Goal: Task Accomplishment & Management: Manage account settings

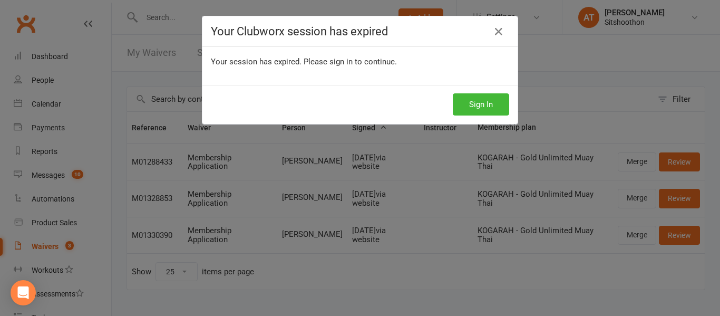
select select "25"
click at [482, 99] on button "Sign In" at bounding box center [481, 104] width 56 height 22
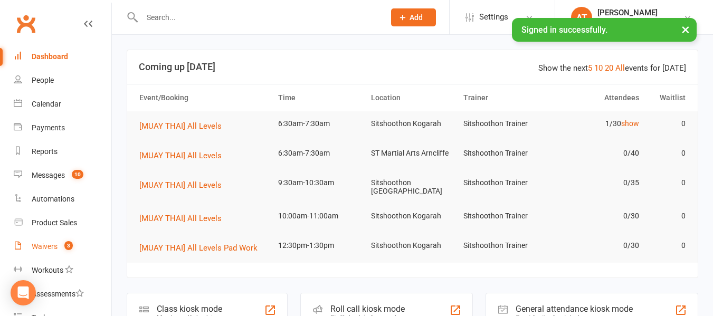
click at [37, 246] on div "Waivers" at bounding box center [45, 246] width 26 height 8
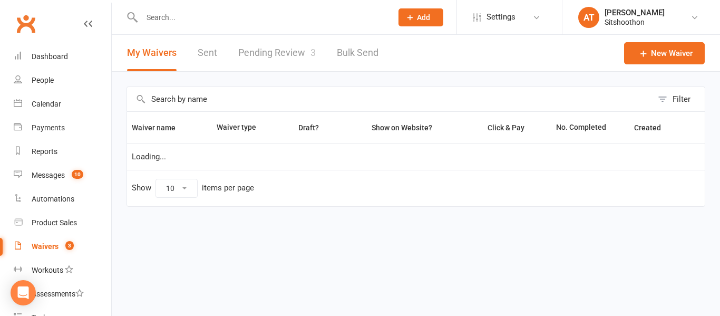
select select "100"
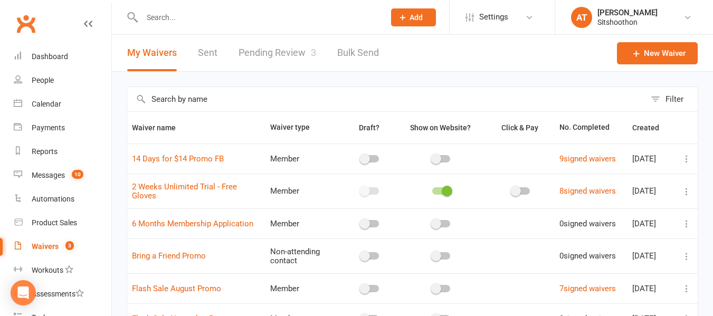
click at [254, 45] on link "Pending Review 3" at bounding box center [277, 53] width 78 height 36
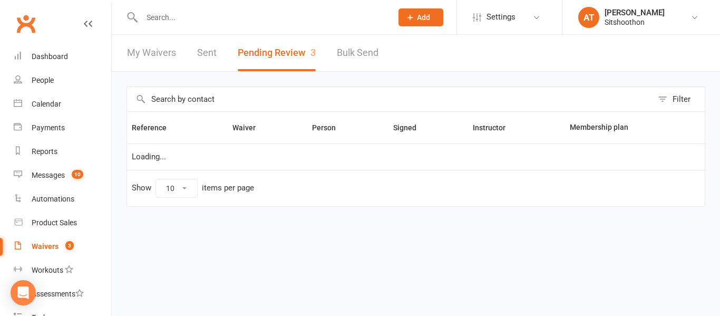
select select "25"
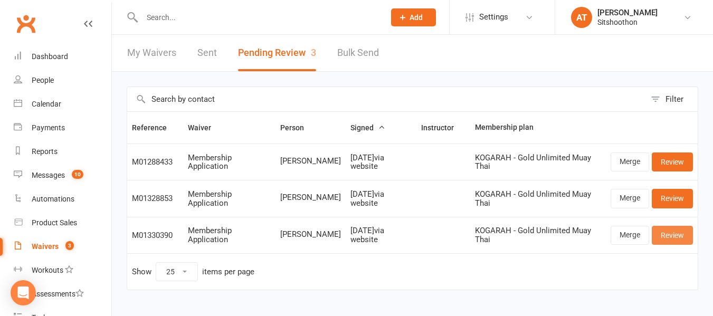
click at [670, 236] on link "Review" at bounding box center [671, 235] width 41 height 19
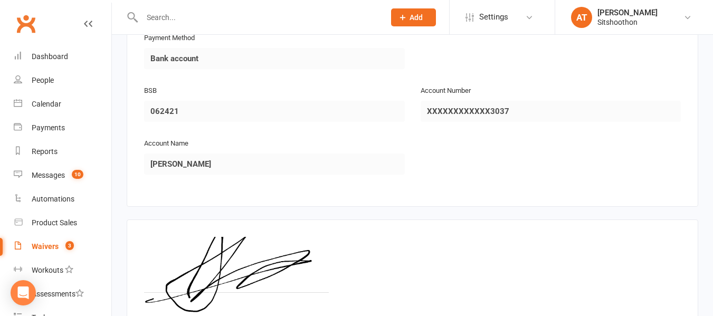
scroll to position [1360, 0]
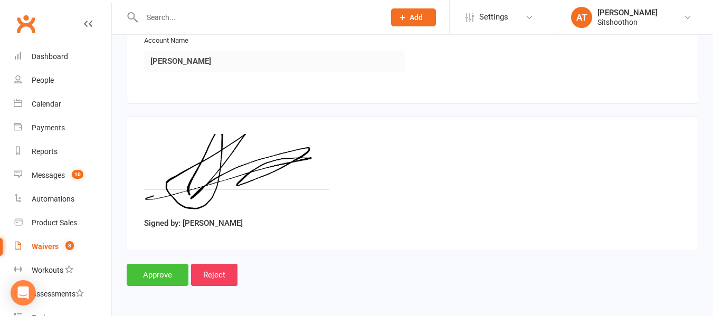
click at [153, 273] on input "Approve" at bounding box center [158, 275] width 62 height 22
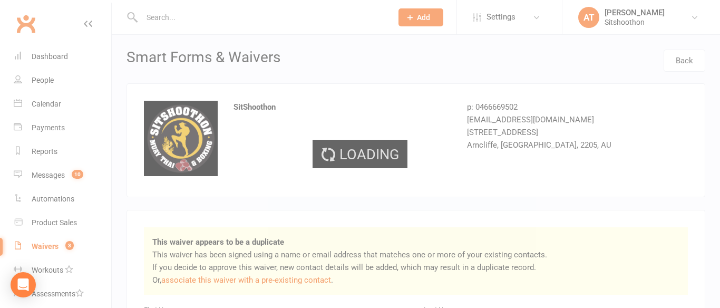
select select "25"
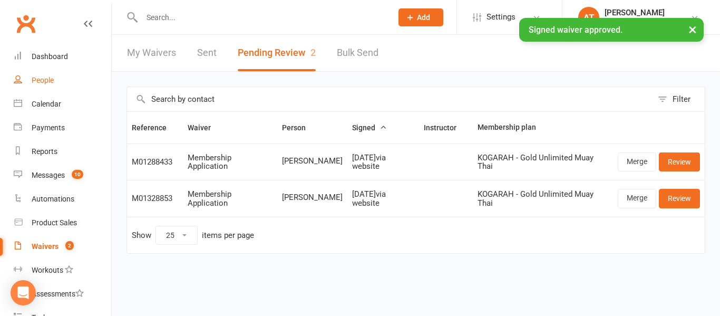
click at [28, 77] on link "People" at bounding box center [63, 81] width 98 height 24
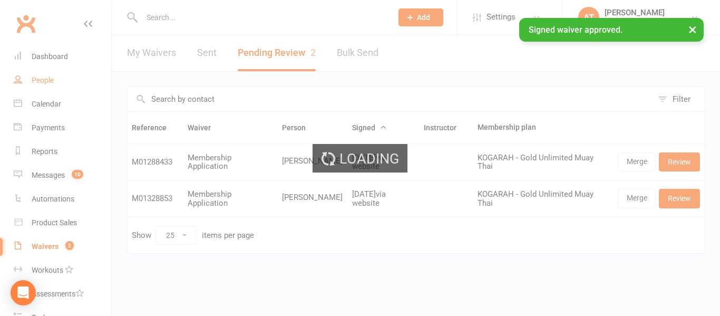
select select "100"
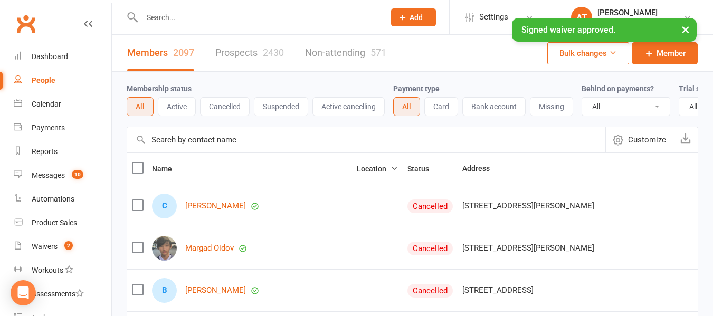
click at [176, 102] on button "Active" at bounding box center [177, 106] width 38 height 19
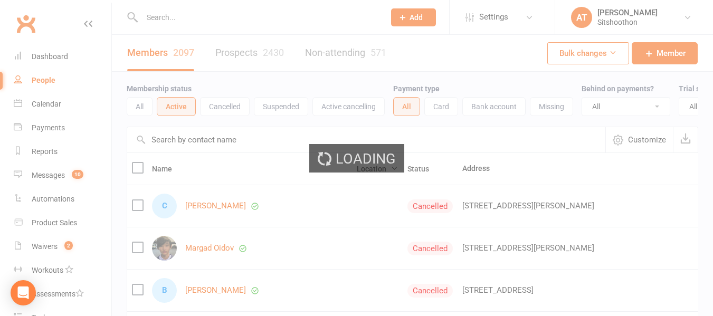
click at [601, 107] on div "Loading" at bounding box center [356, 158] width 713 height 316
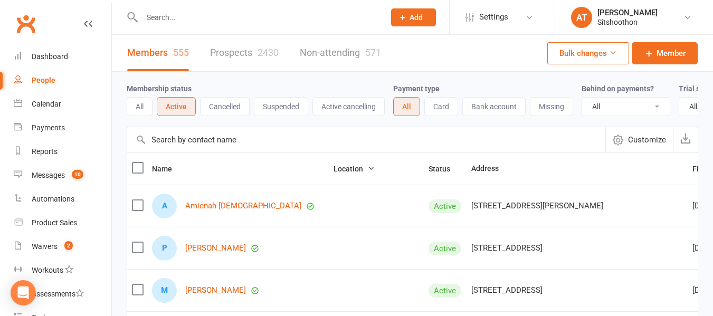
click at [601, 107] on select "All No Yes" at bounding box center [626, 107] width 88 height 18
select select "false"
click at [583, 98] on select "All No Yes" at bounding box center [626, 107] width 88 height 18
